Goal: Find specific fact: Find contact information

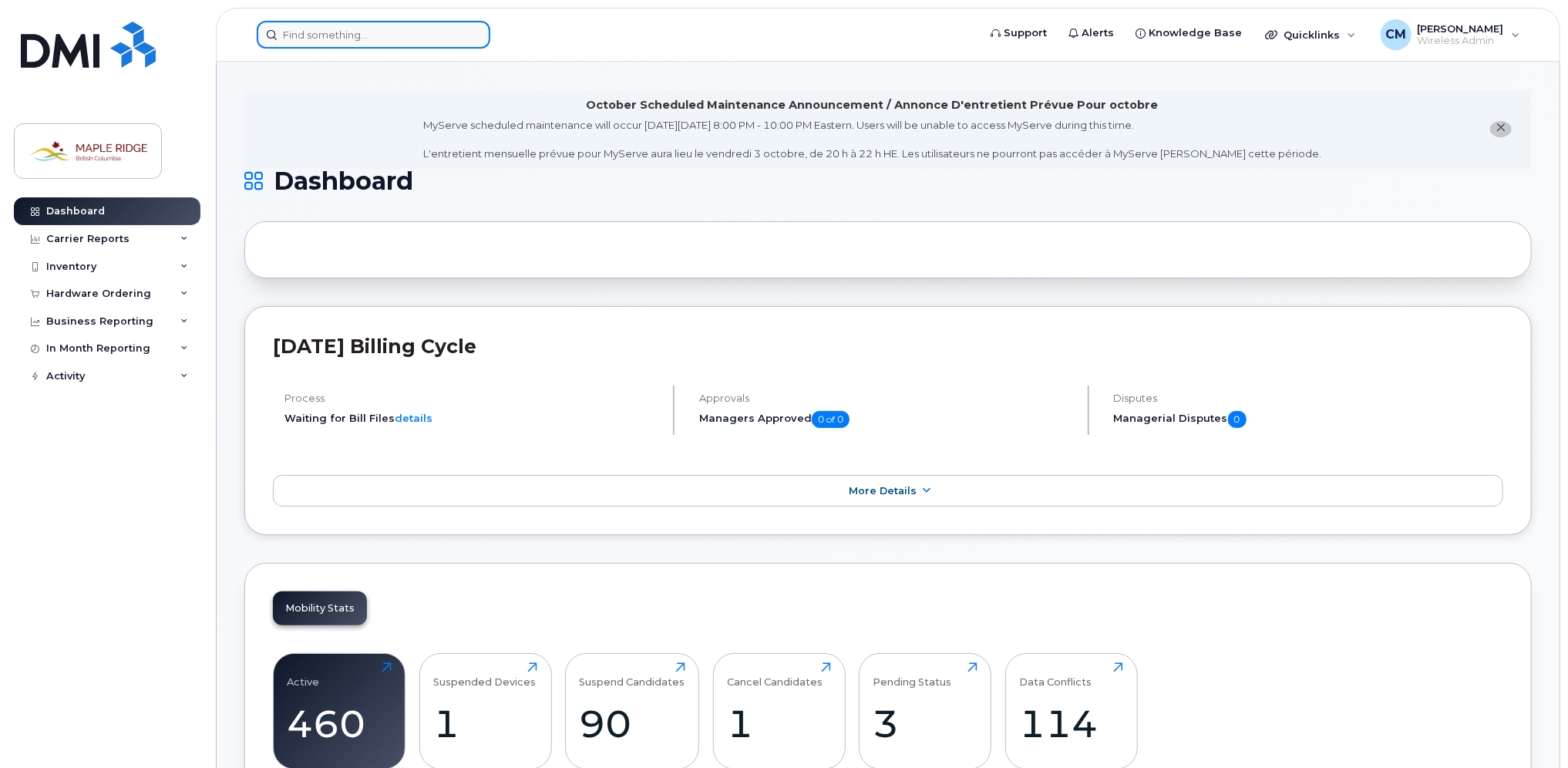
click at [340, 26] on input at bounding box center [373, 35] width 234 height 28
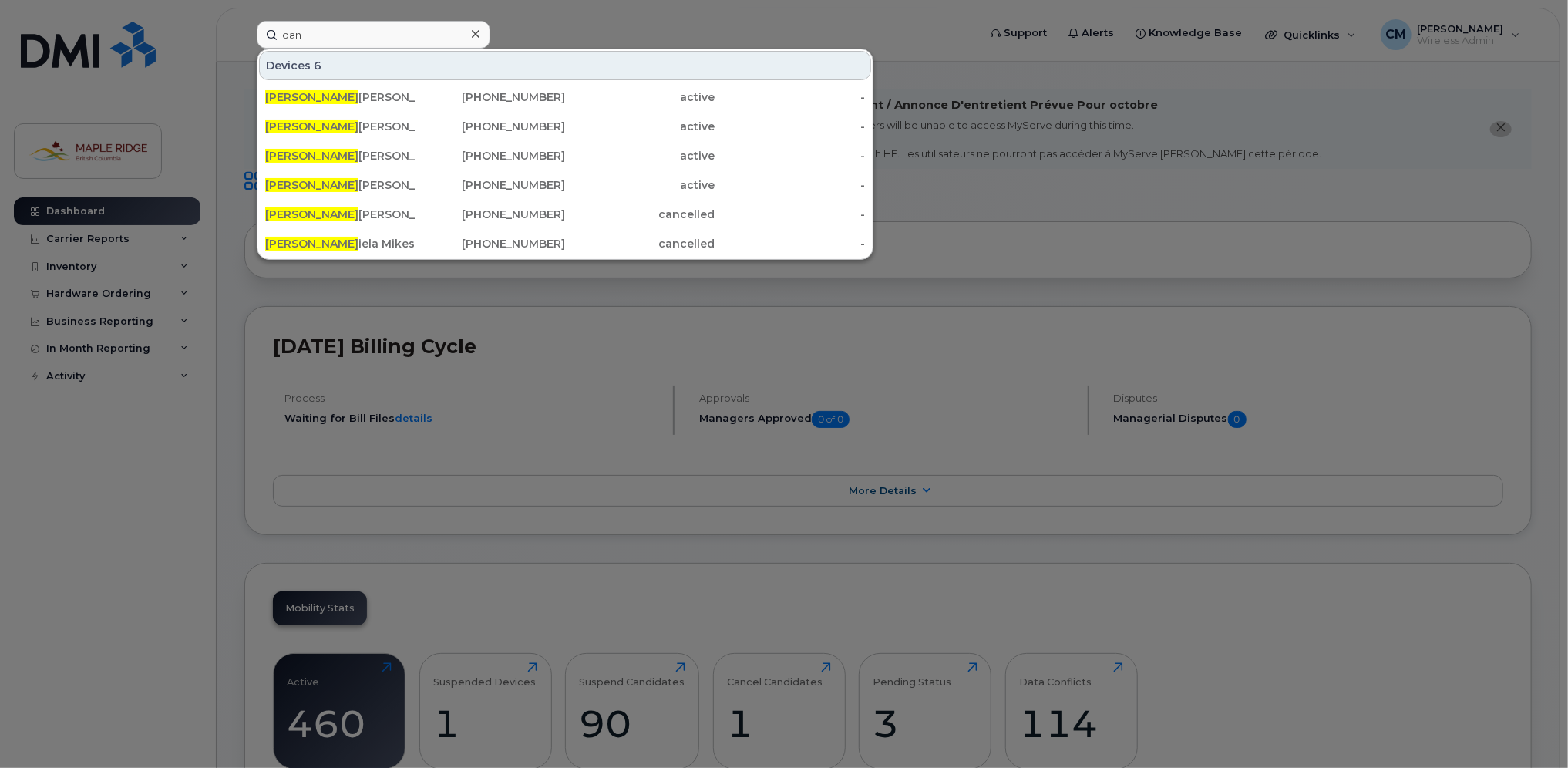
click at [558, 18] on div at bounding box center [784, 384] width 1568 height 768
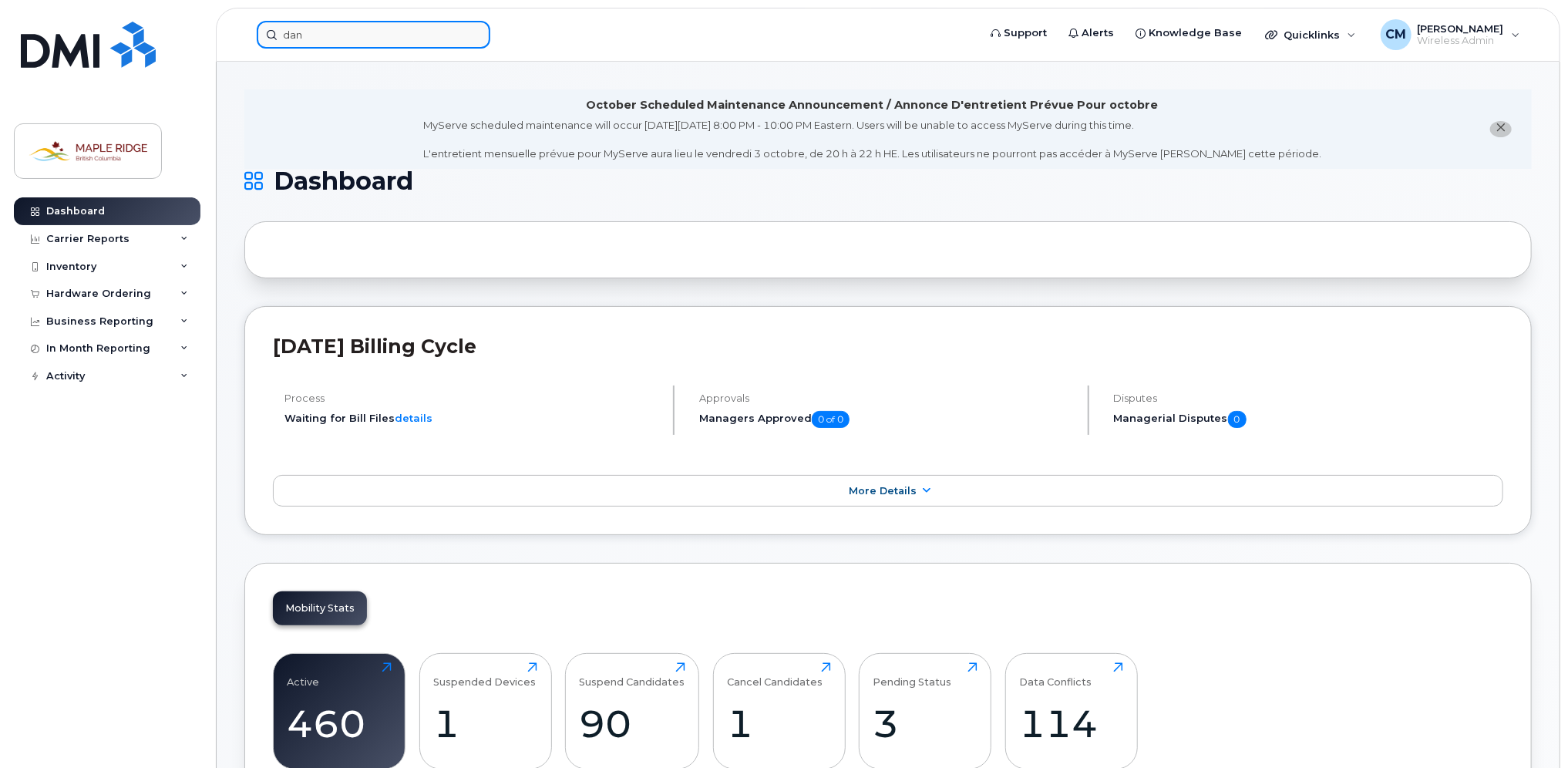
click at [369, 36] on input "dan" at bounding box center [373, 35] width 234 height 28
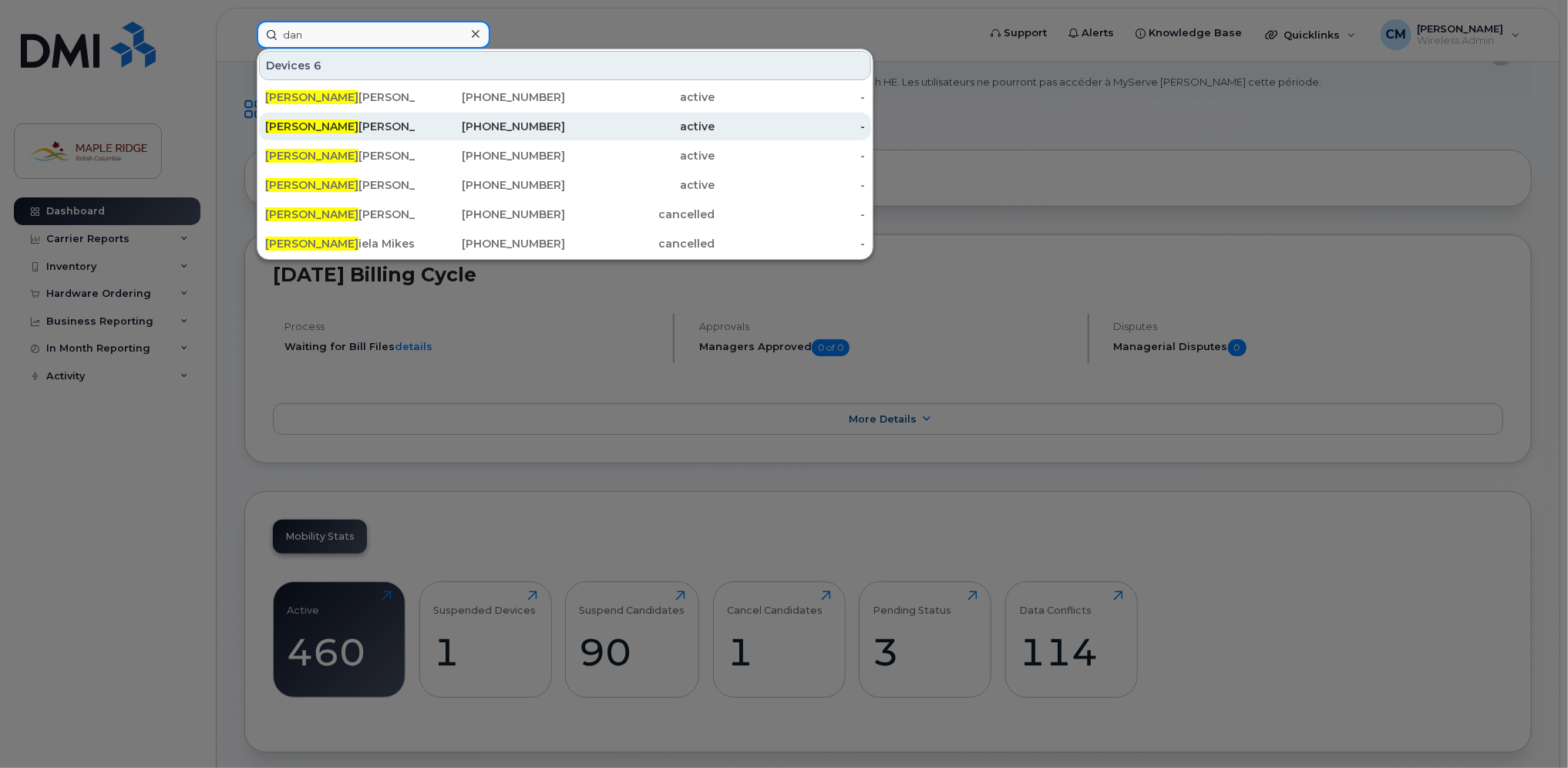
scroll to position [155, 0]
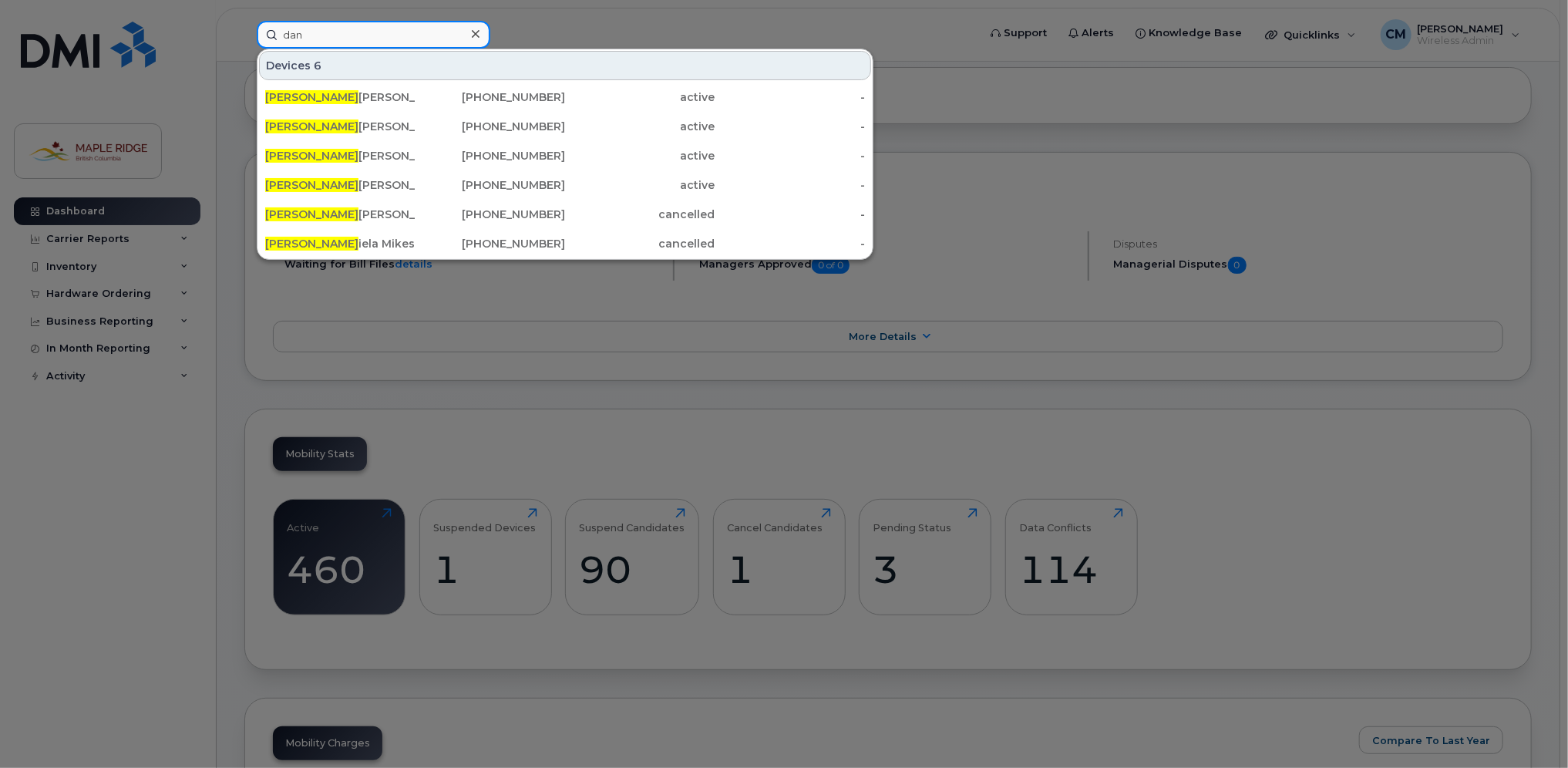
drag, startPoint x: 339, startPoint y: 33, endPoint x: 265, endPoint y: 30, distance: 74.1
click at [265, 30] on input "dan" at bounding box center [373, 35] width 234 height 28
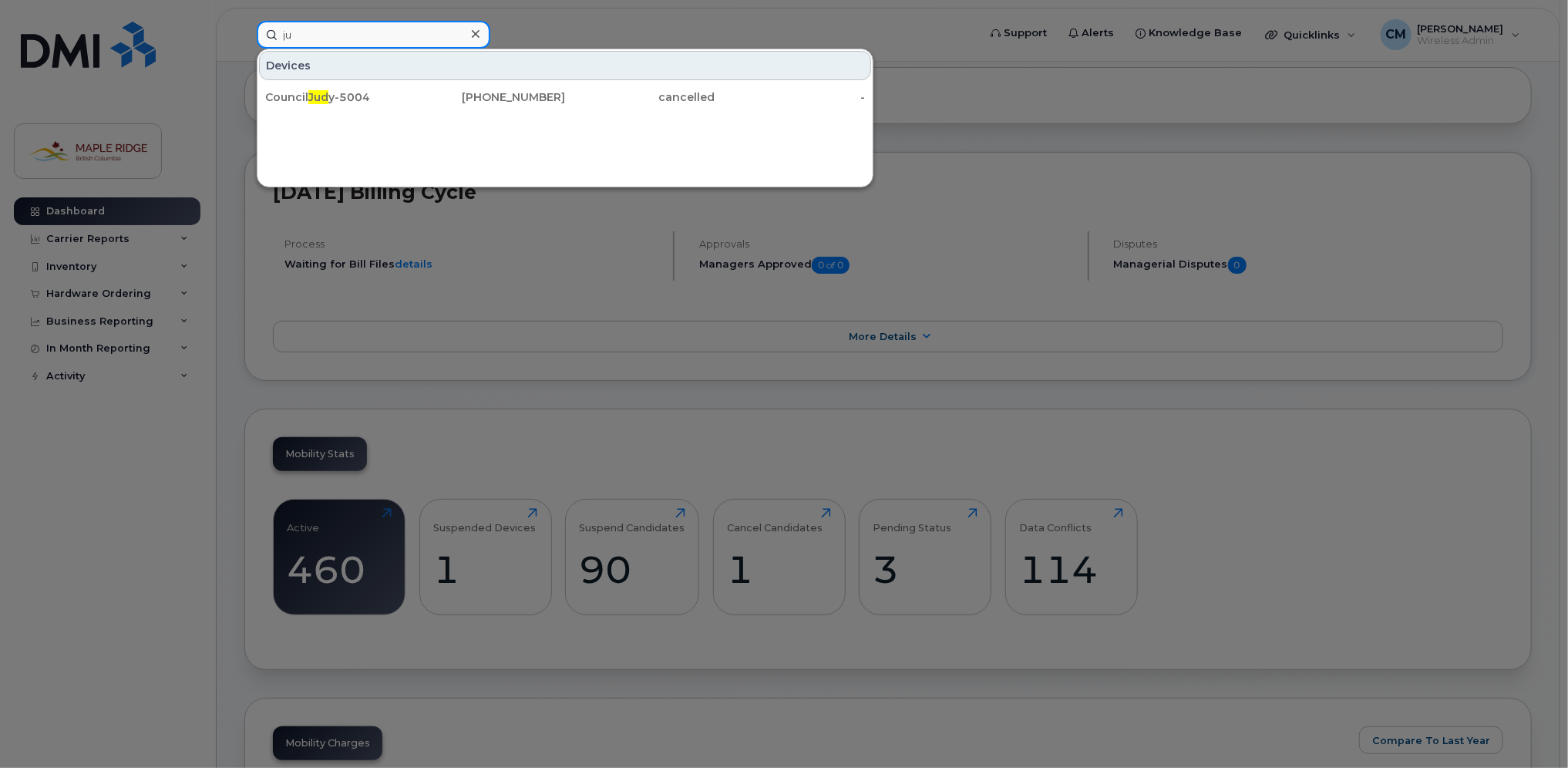
type input "j"
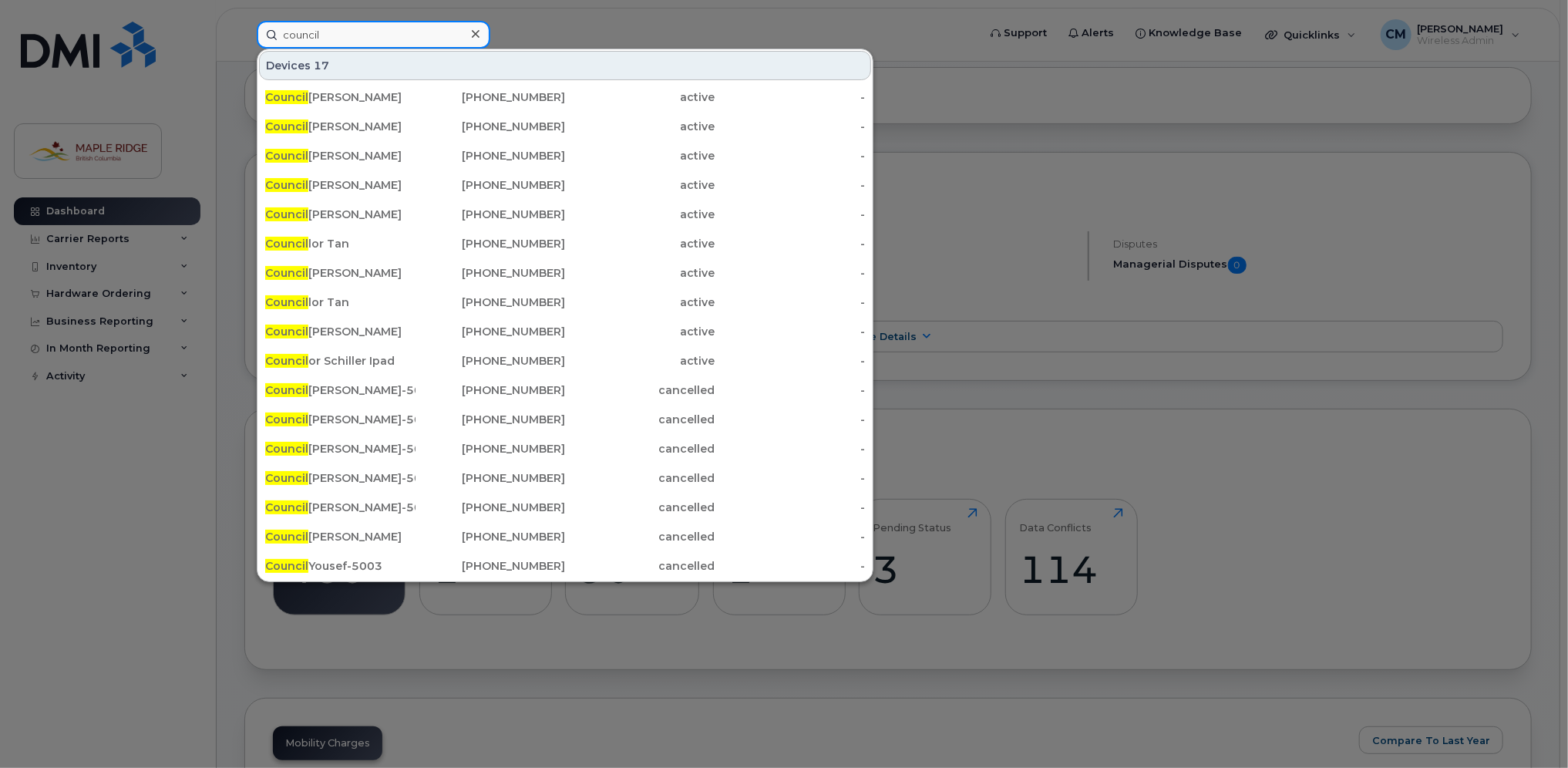
click at [339, 34] on input "council" at bounding box center [373, 35] width 234 height 28
drag, startPoint x: 341, startPoint y: 33, endPoint x: 175, endPoint y: 21, distance: 166.4
click at [245, 21] on div "council Devices 17 Council lor Yousef 778-955-4180 active - Council lor Carrera…" at bounding box center [612, 35] width 736 height 28
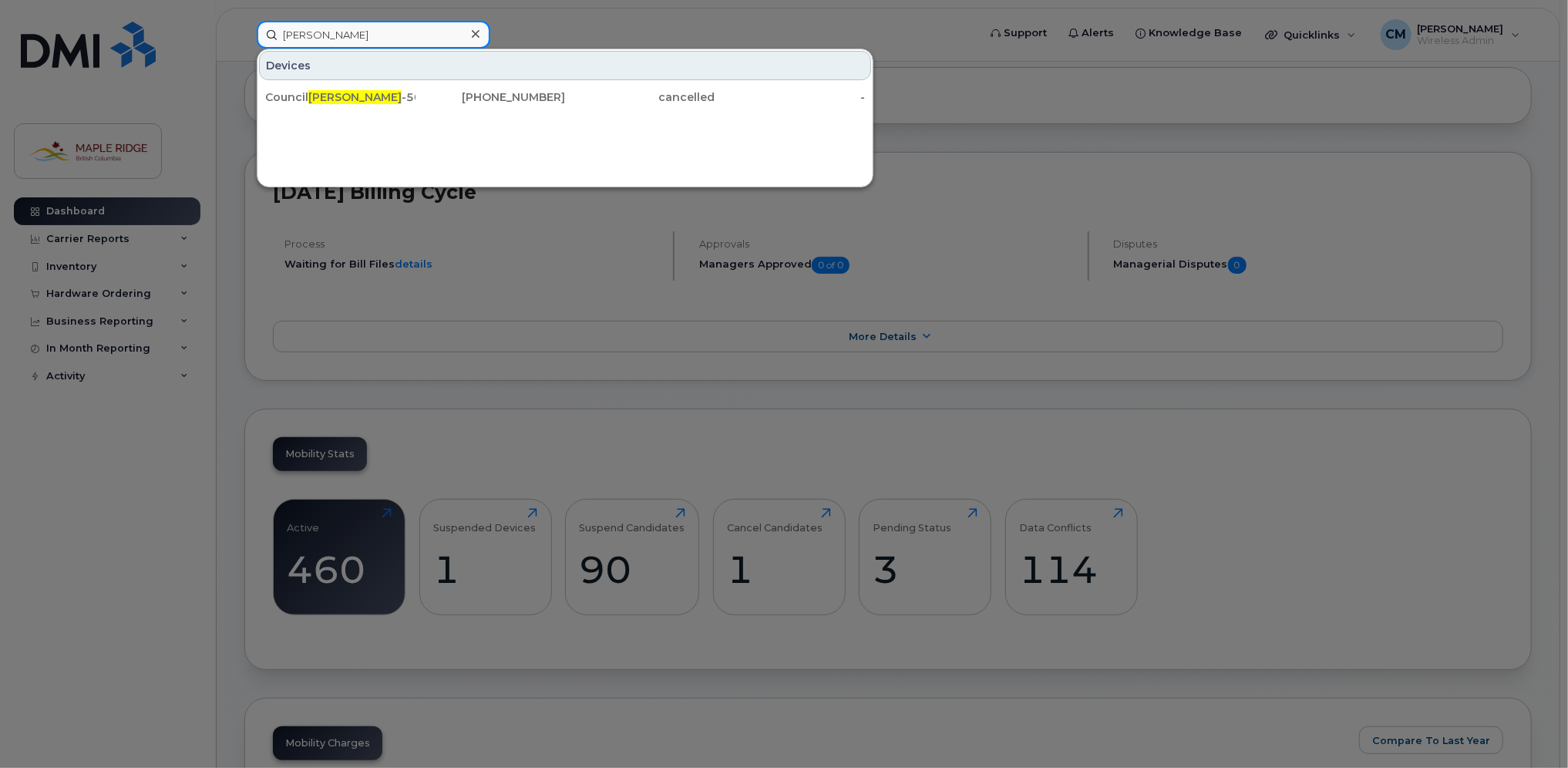
drag, startPoint x: 316, startPoint y: 31, endPoint x: 166, endPoint y: 28, distance: 150.0
click at [245, 28] on div "judy Devices Council Judy -5004 778-835-7161 cancelled -" at bounding box center [612, 35] width 736 height 28
type input "councillor"
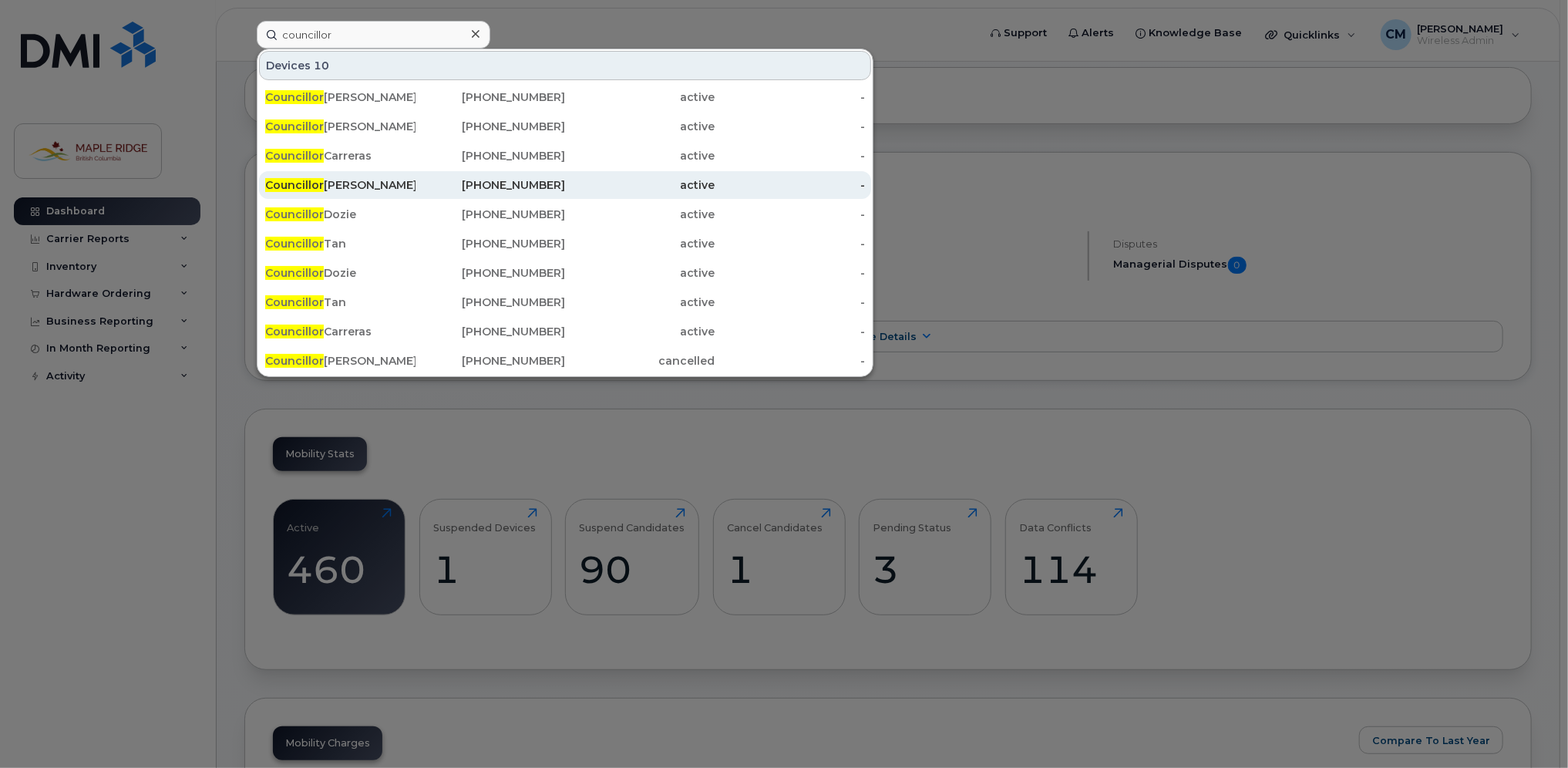
click at [554, 189] on div "604-218-6602" at bounding box center [490, 185] width 150 height 16
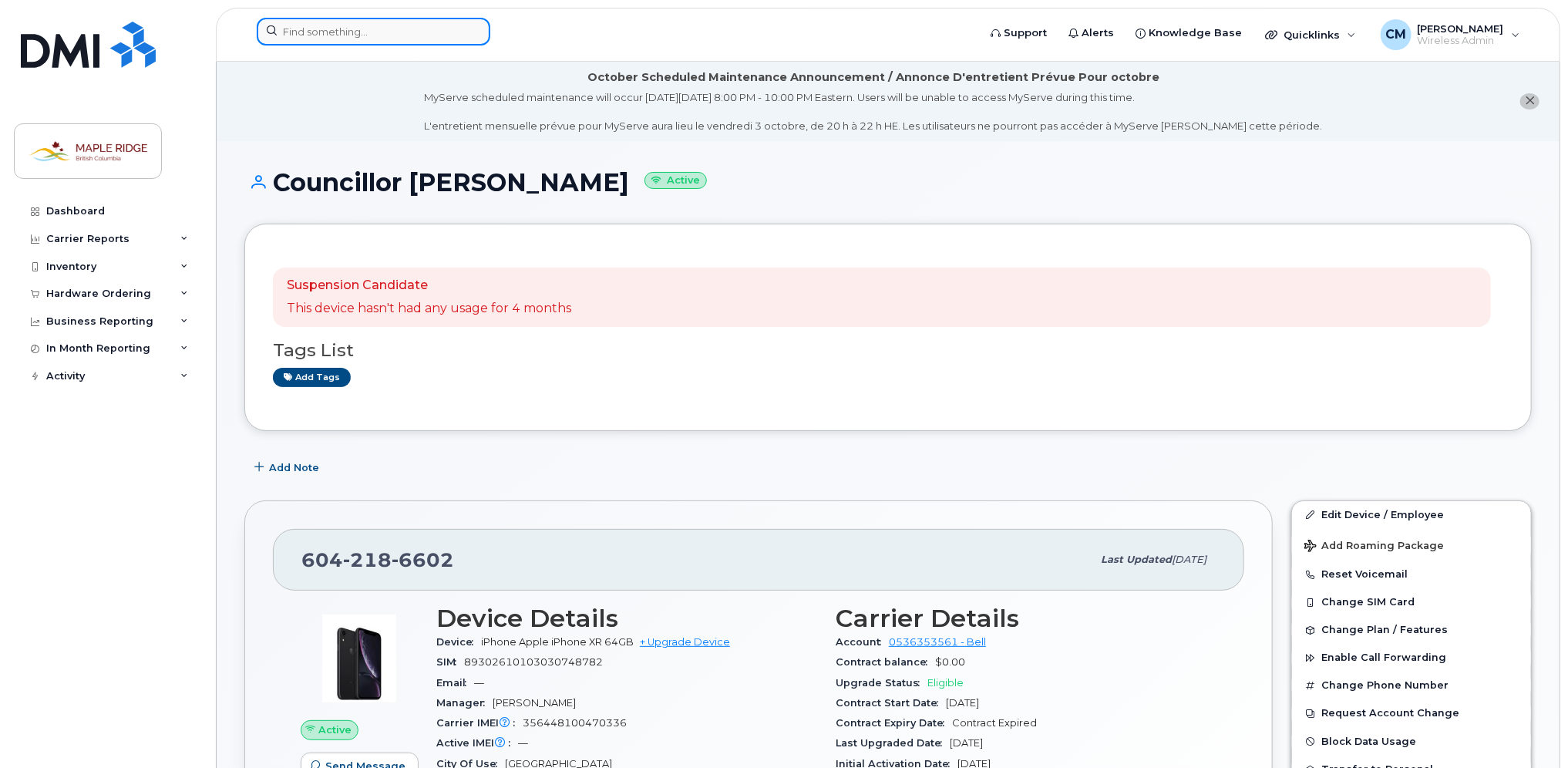
click at [407, 32] on input at bounding box center [373, 31] width 234 height 28
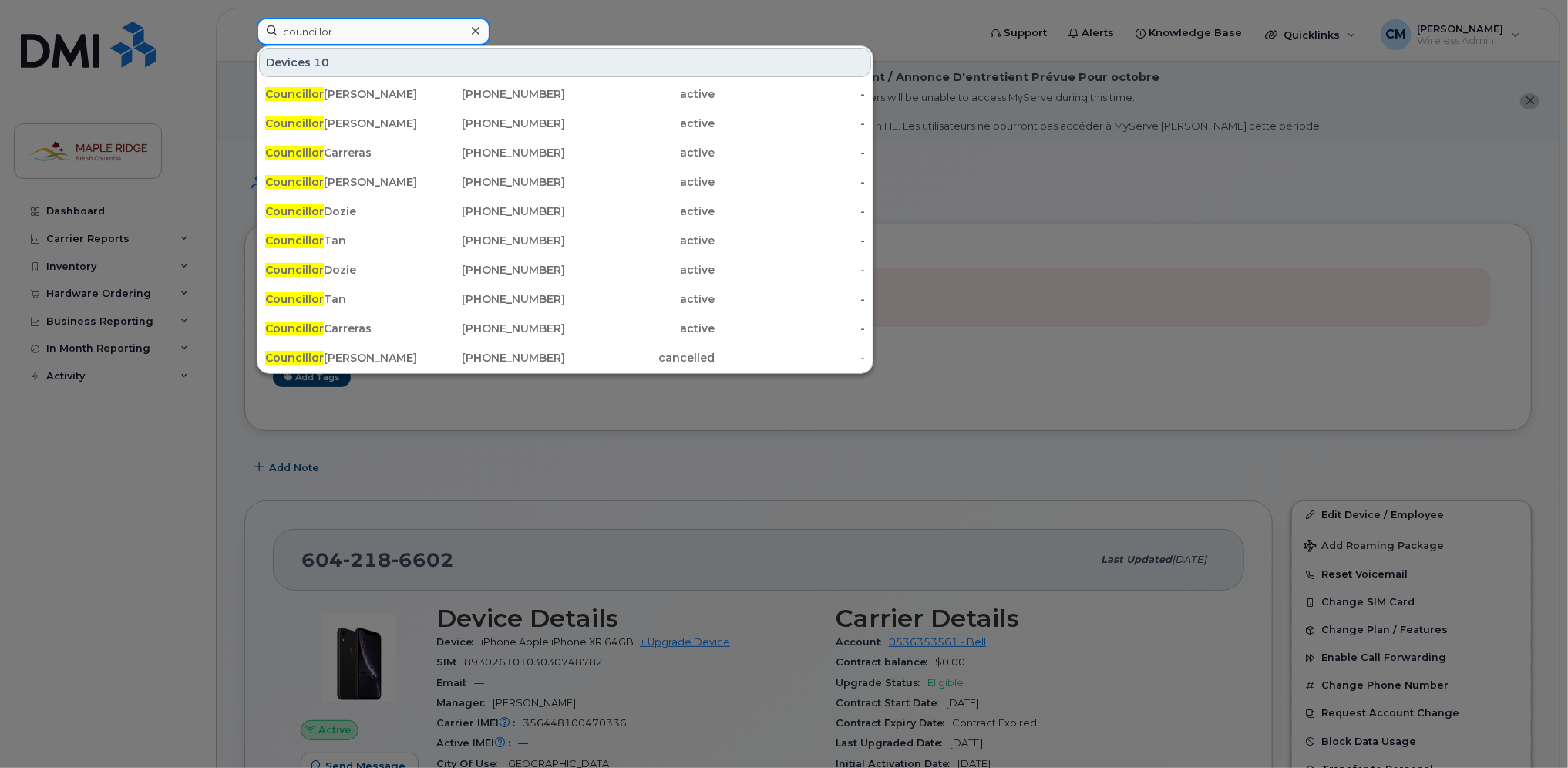
type input "councillor"
click at [421, 462] on div at bounding box center [784, 384] width 1568 height 768
click at [383, 40] on input "councillor" at bounding box center [373, 31] width 234 height 28
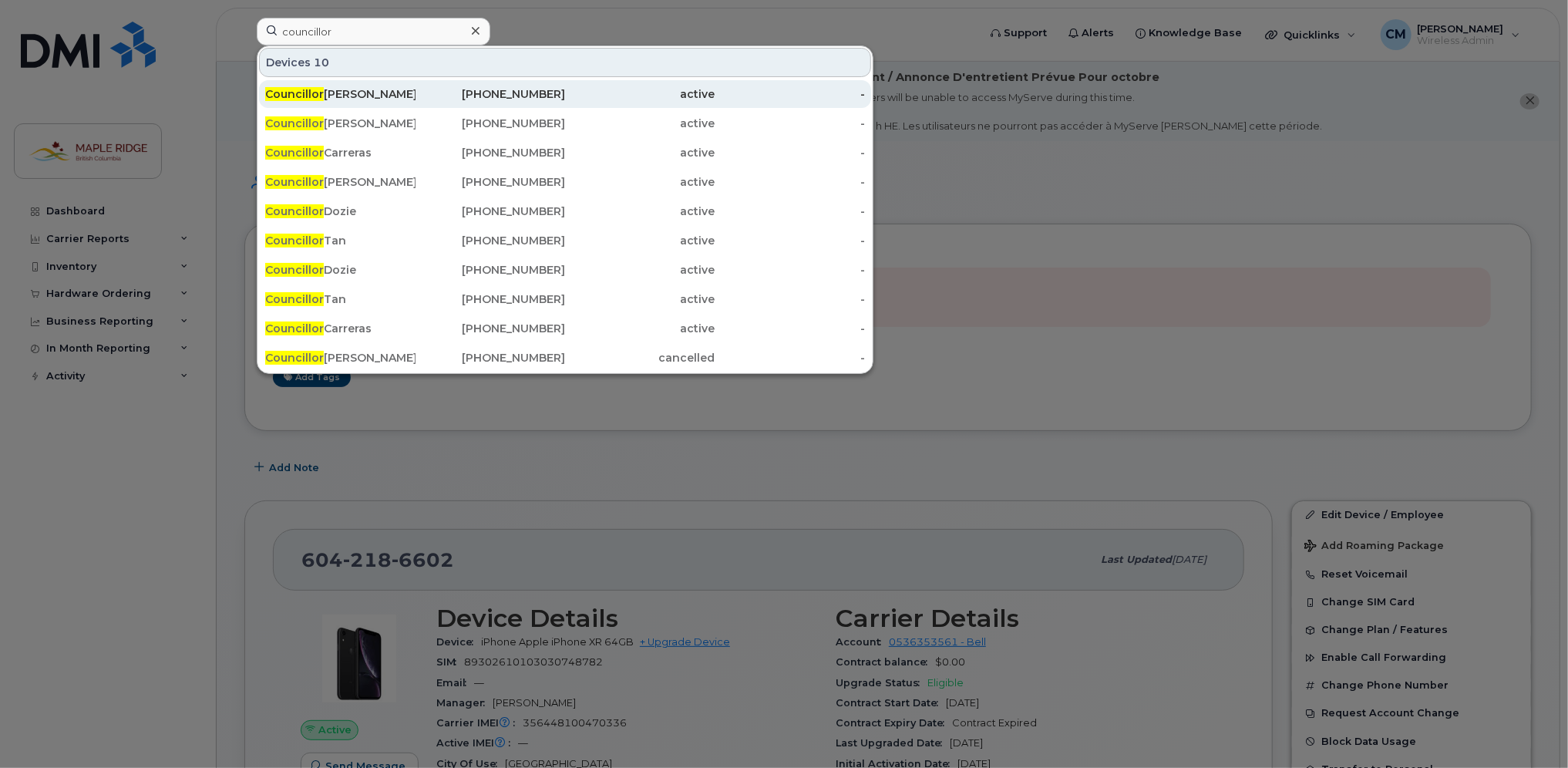
click at [383, 91] on div "Councillor Yousef" at bounding box center [339, 94] width 150 height 16
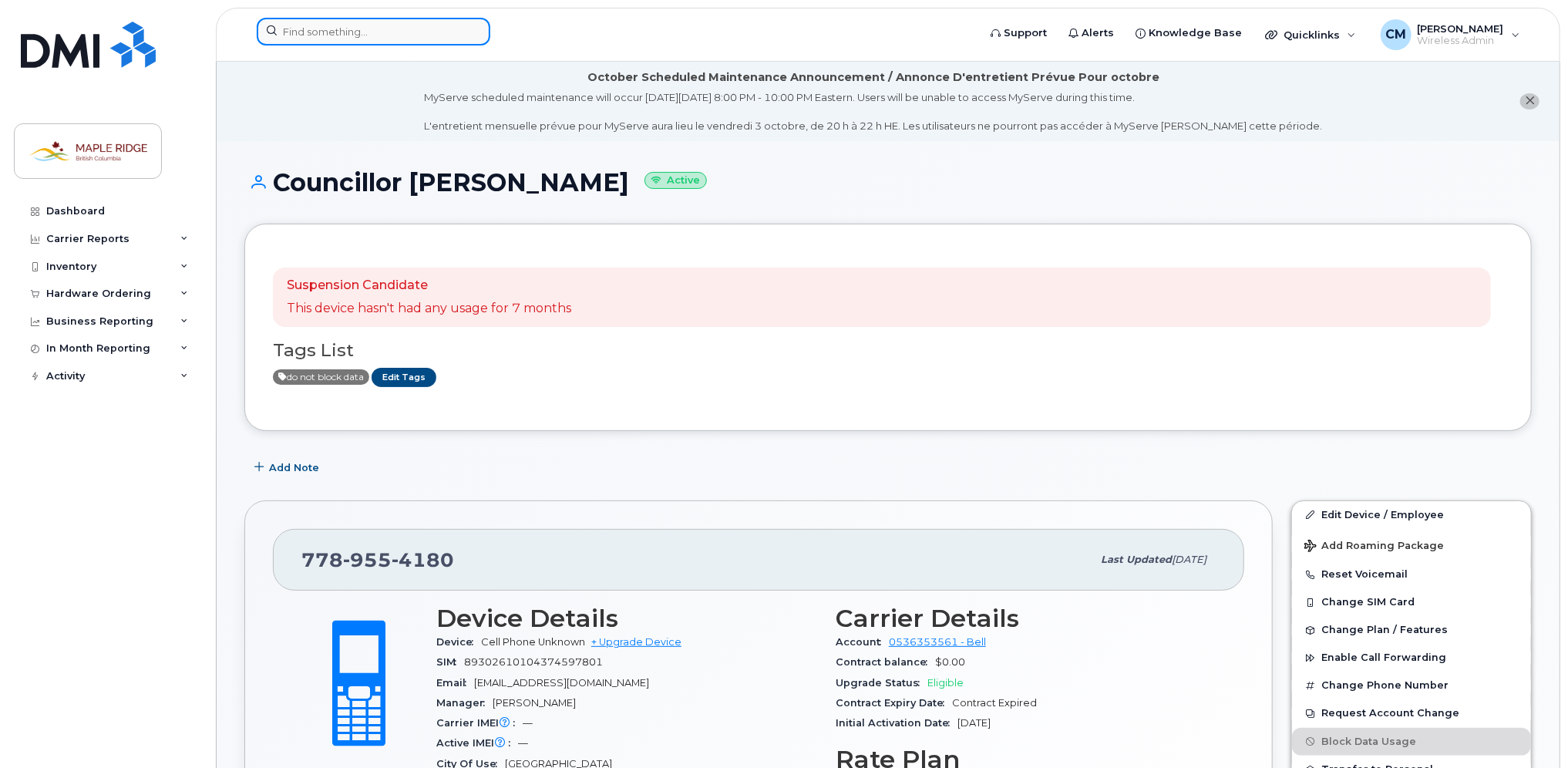
click at [330, 30] on input at bounding box center [373, 31] width 234 height 28
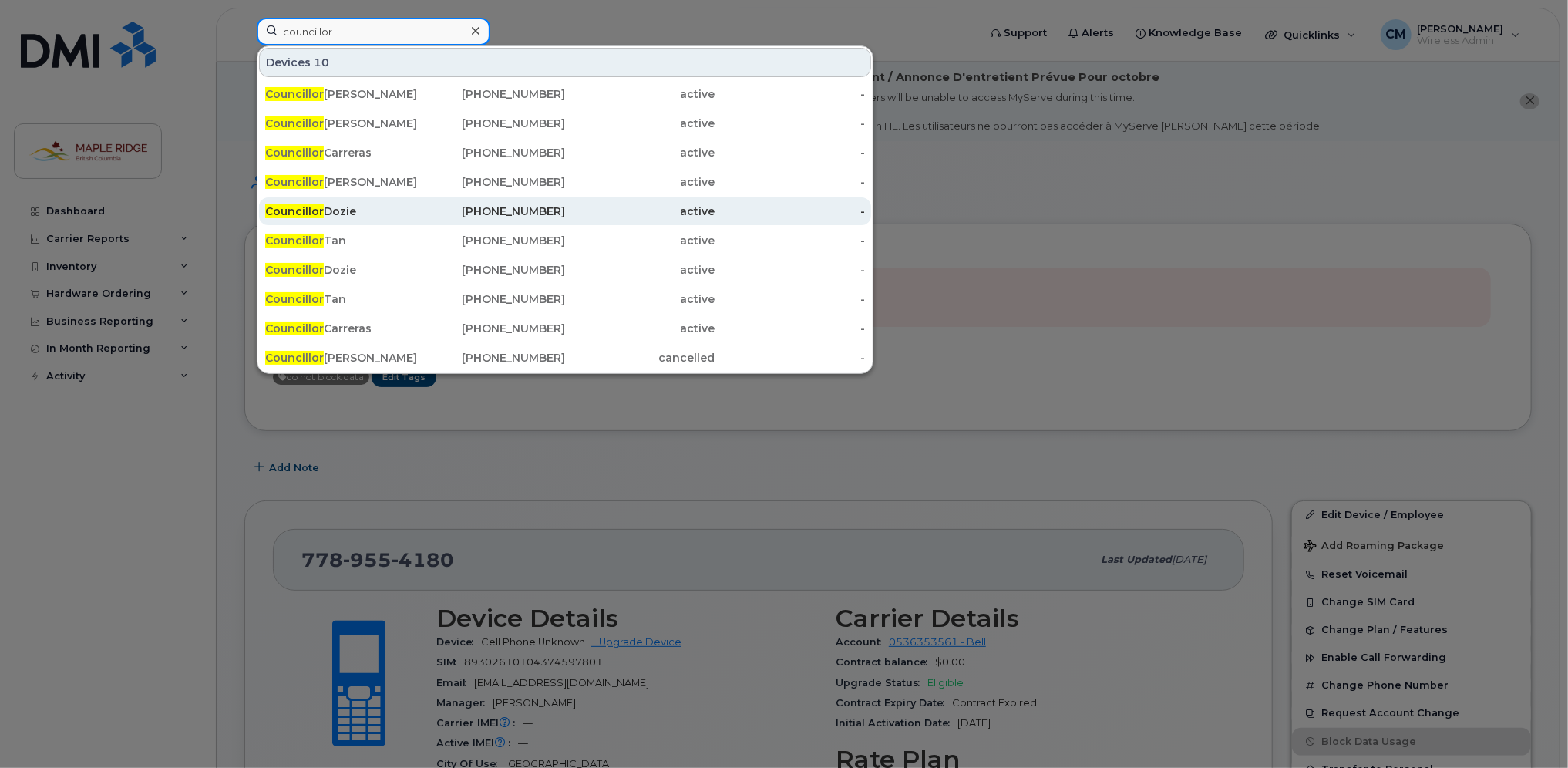
type input "councillor"
click at [365, 202] on div "Councillor Dozie" at bounding box center [339, 212] width 150 height 28
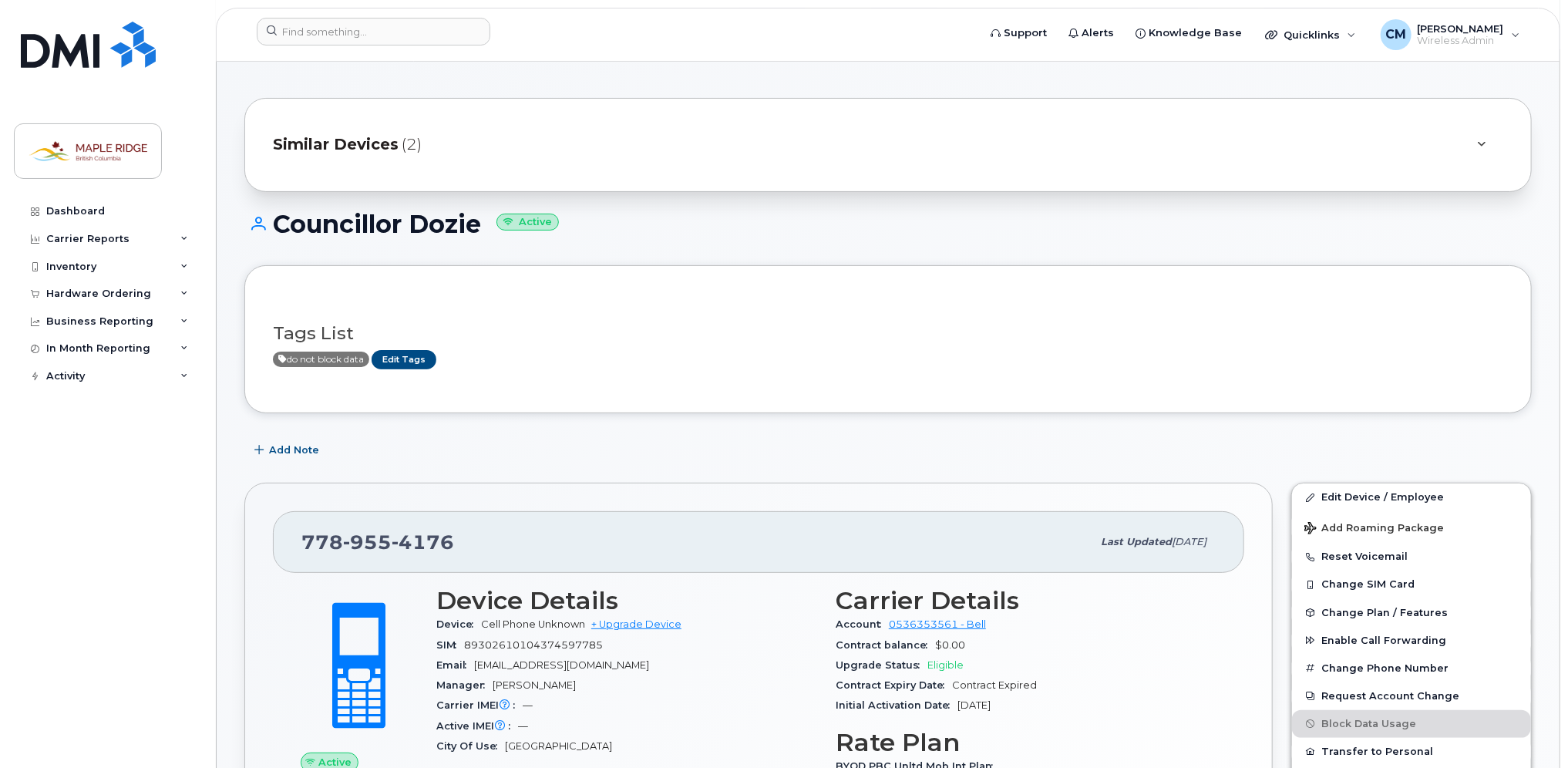
scroll to position [77, 0]
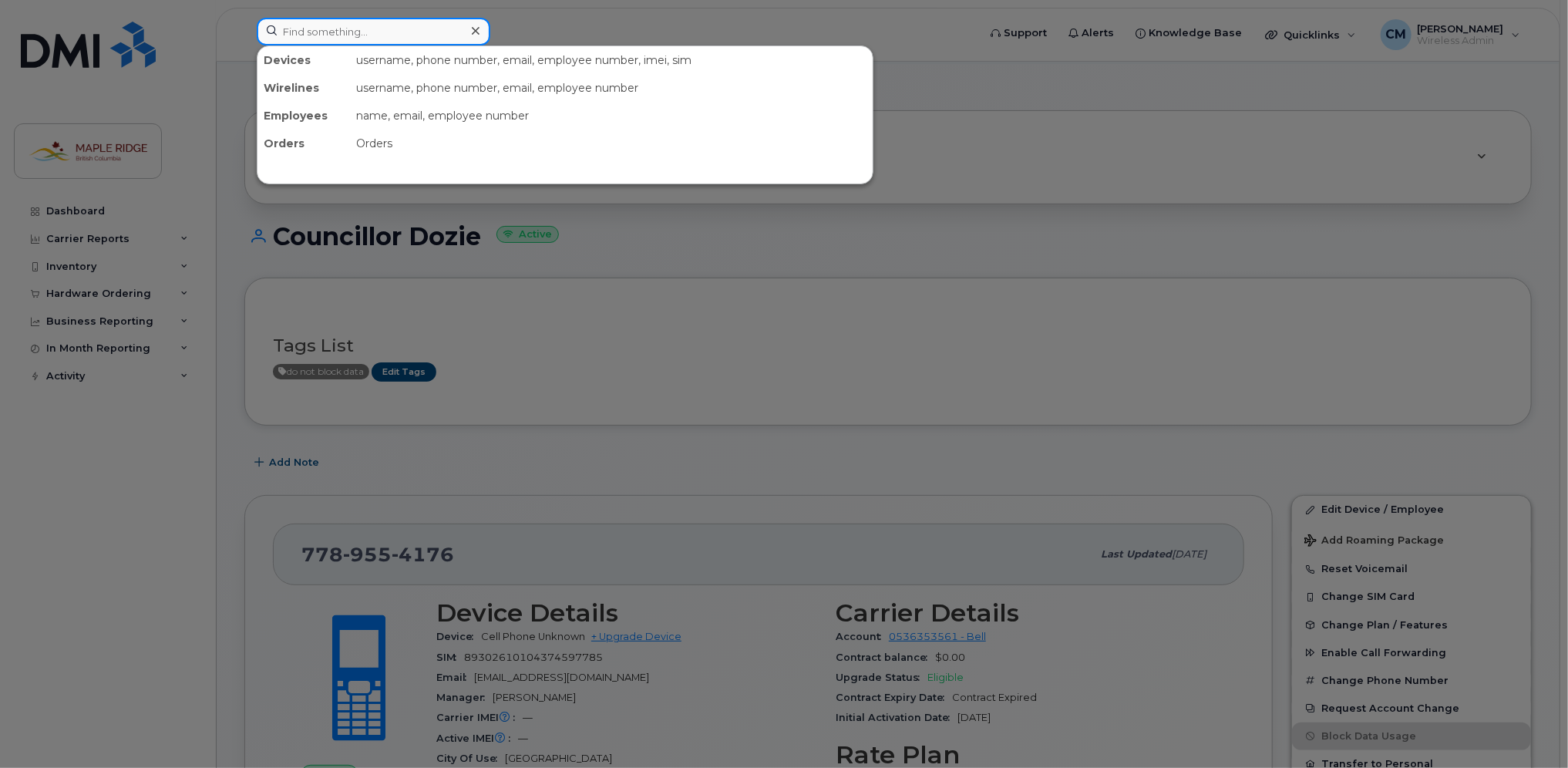
click at [364, 36] on input at bounding box center [373, 31] width 234 height 28
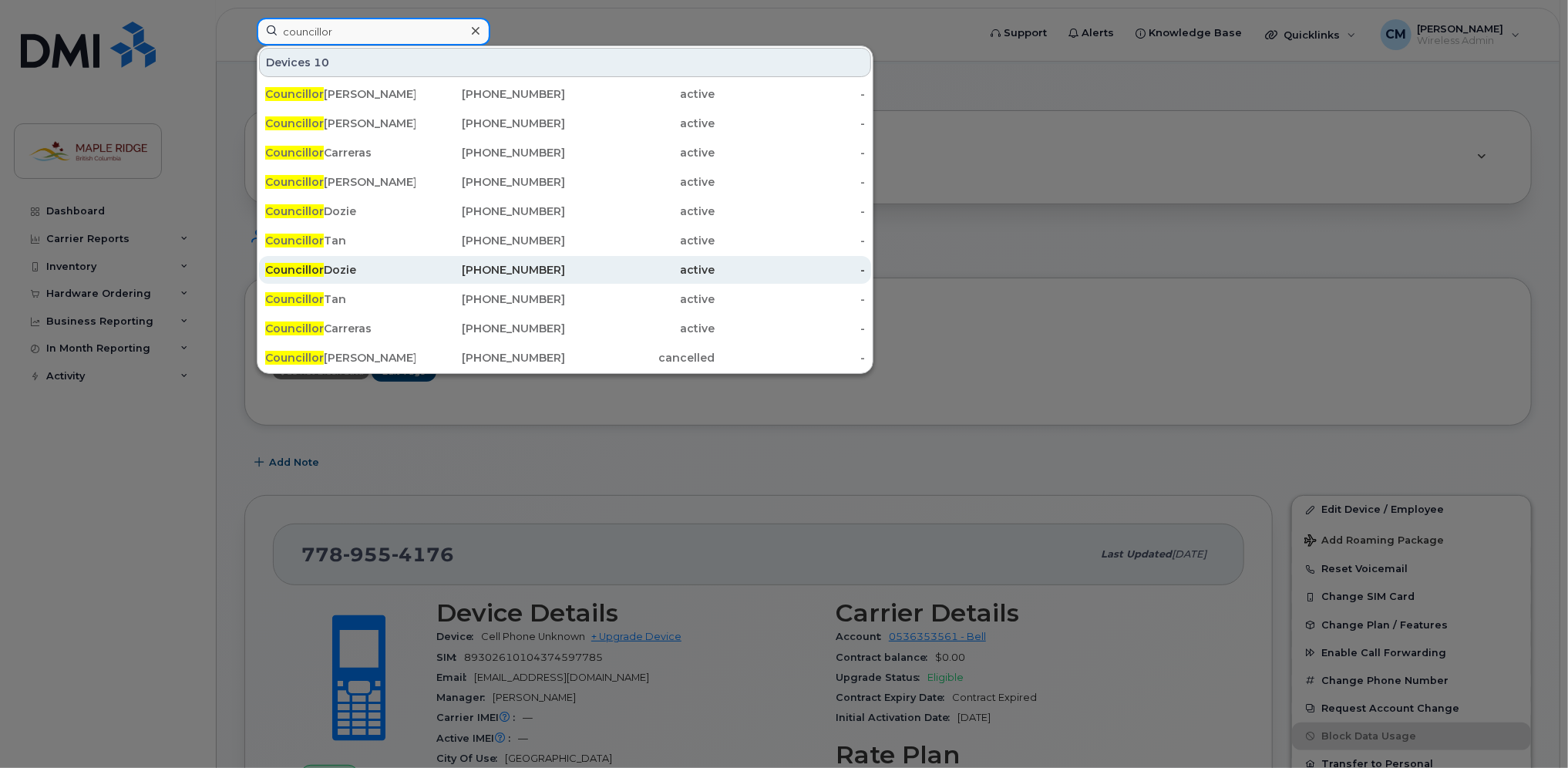
type input "councillor"
click at [402, 275] on div "Councillor Dozie" at bounding box center [339, 269] width 150 height 16
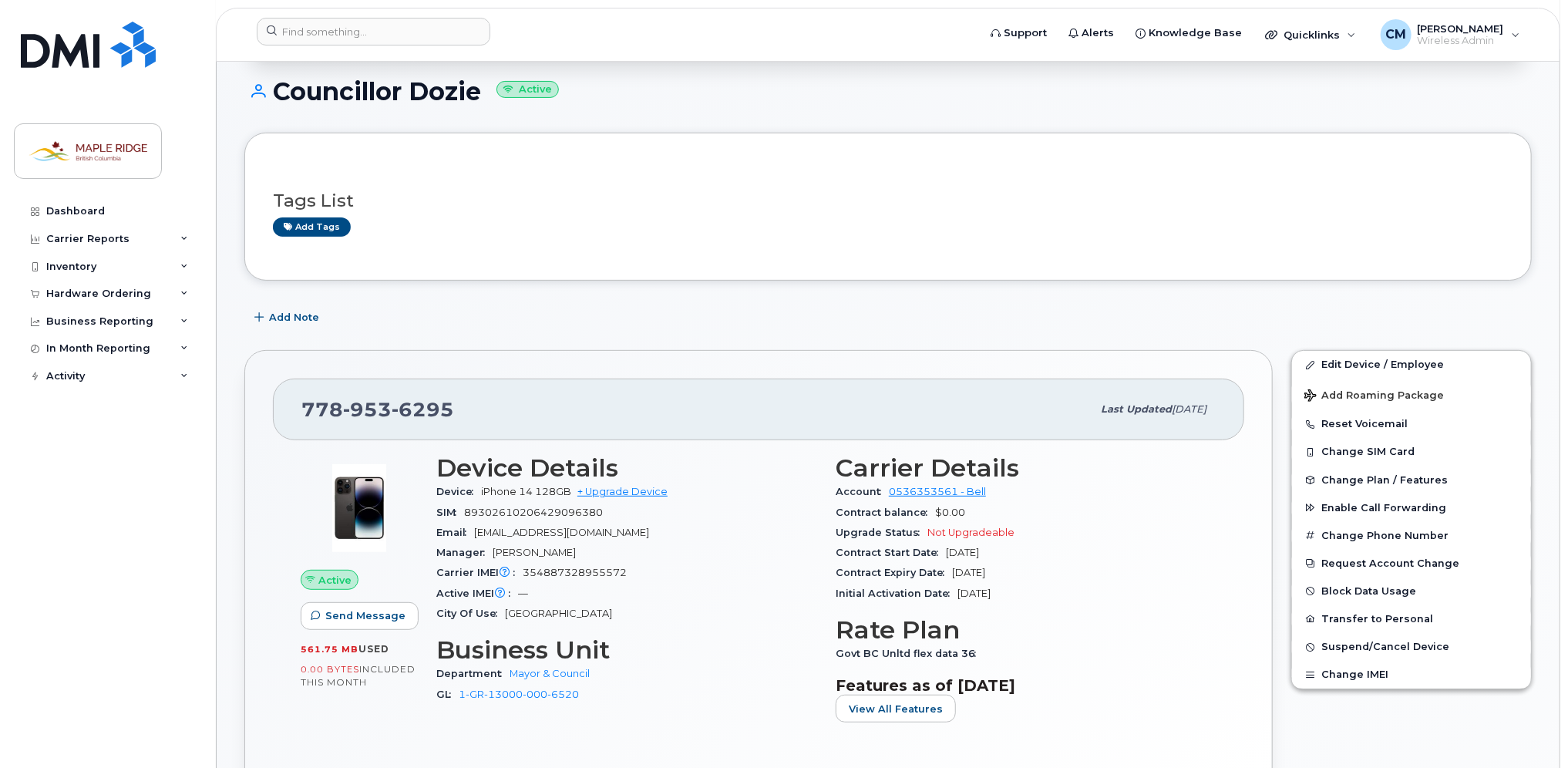
scroll to position [155, 0]
